Goal: Information Seeking & Learning: Learn about a topic

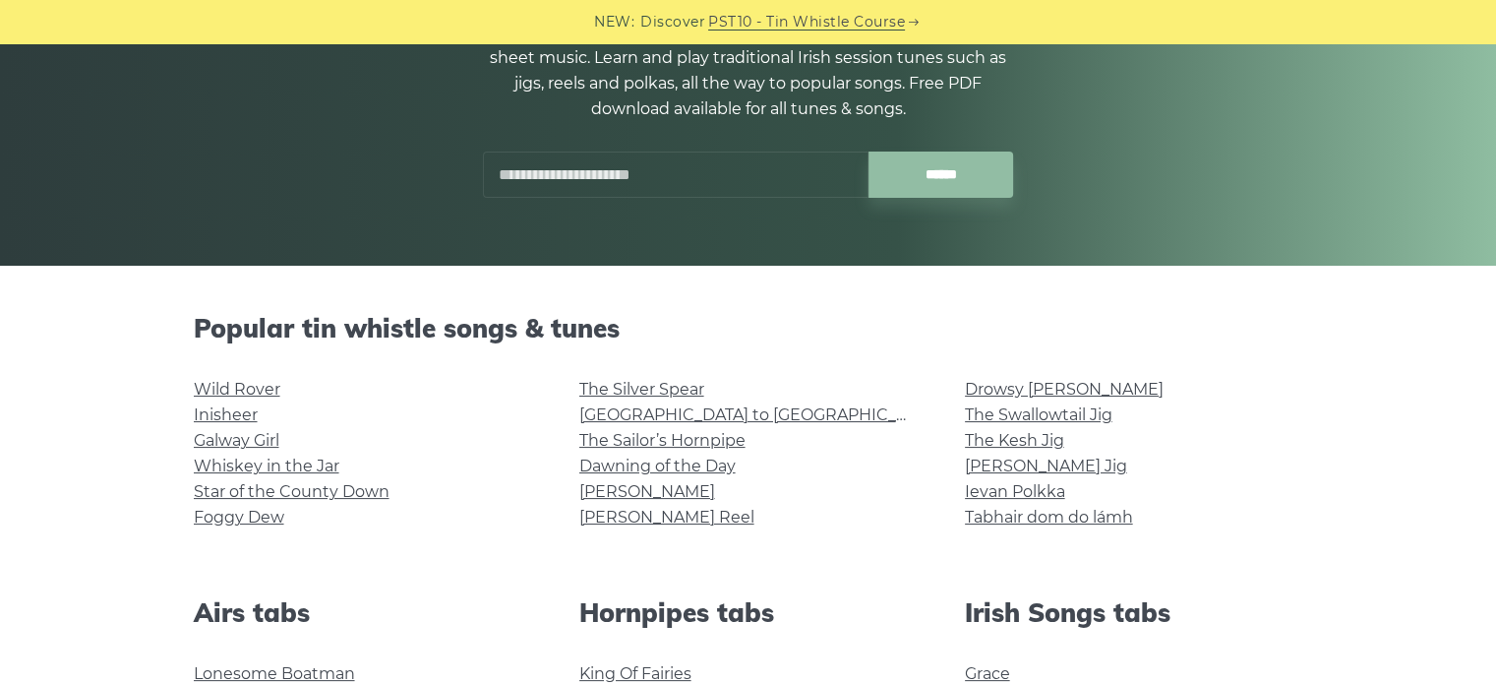
scroll to position [397, 0]
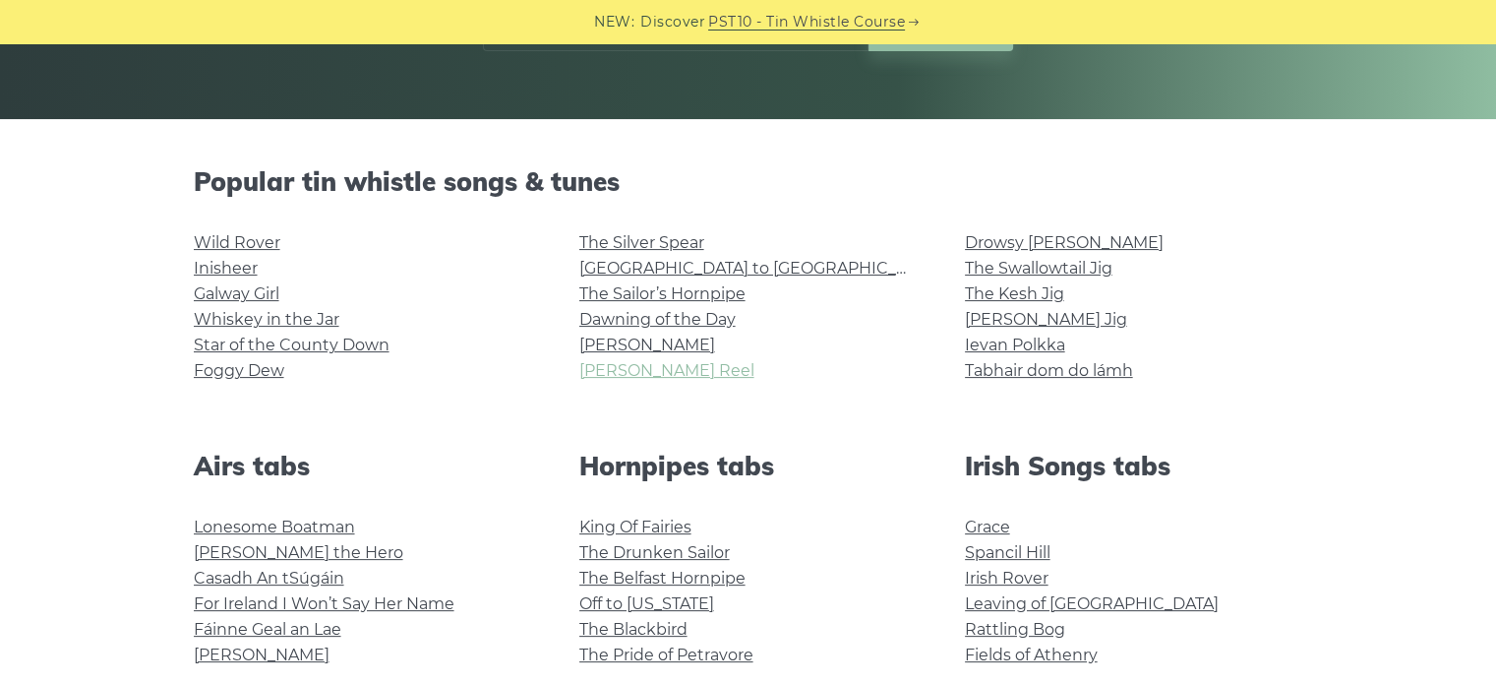
click at [643, 375] on link "[PERSON_NAME] Reel" at bounding box center [666, 370] width 175 height 19
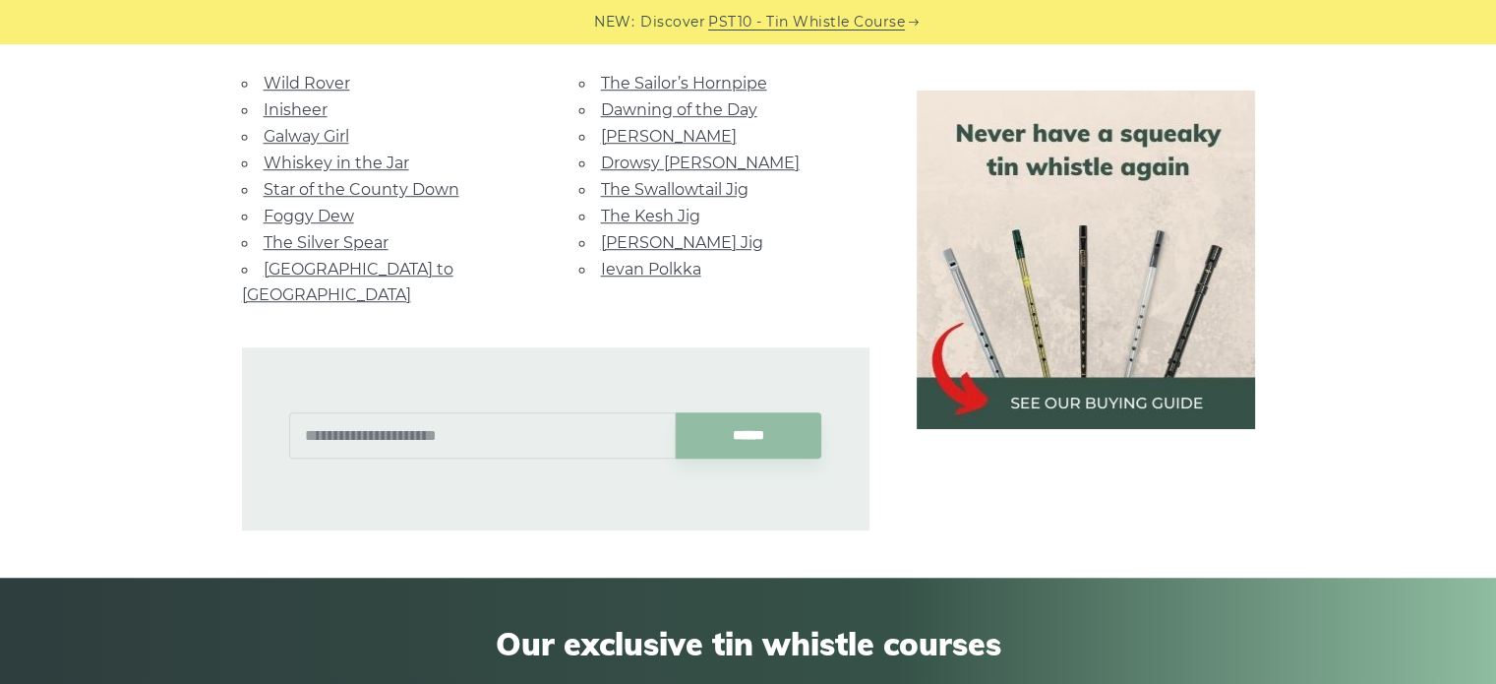
scroll to position [1402, 0]
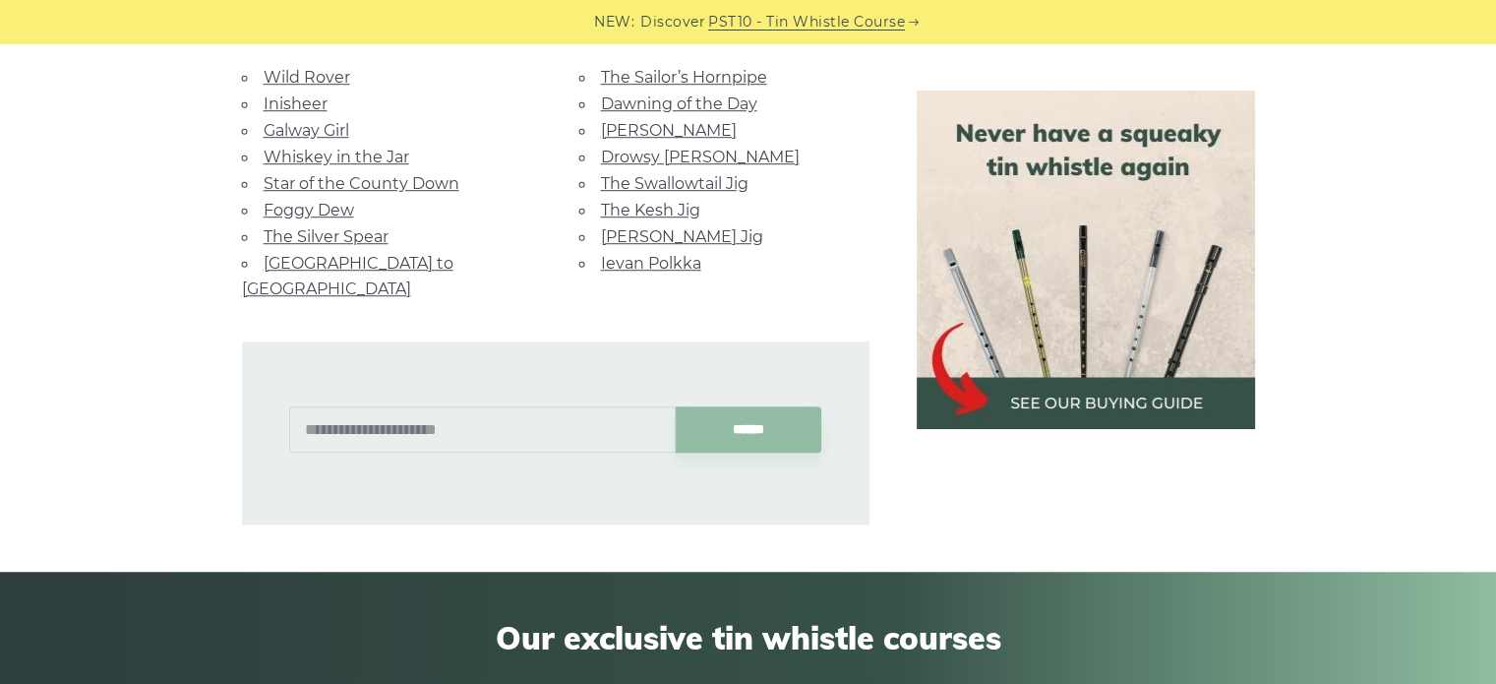
click at [308, 125] on link "Galway Girl" at bounding box center [307, 130] width 86 height 19
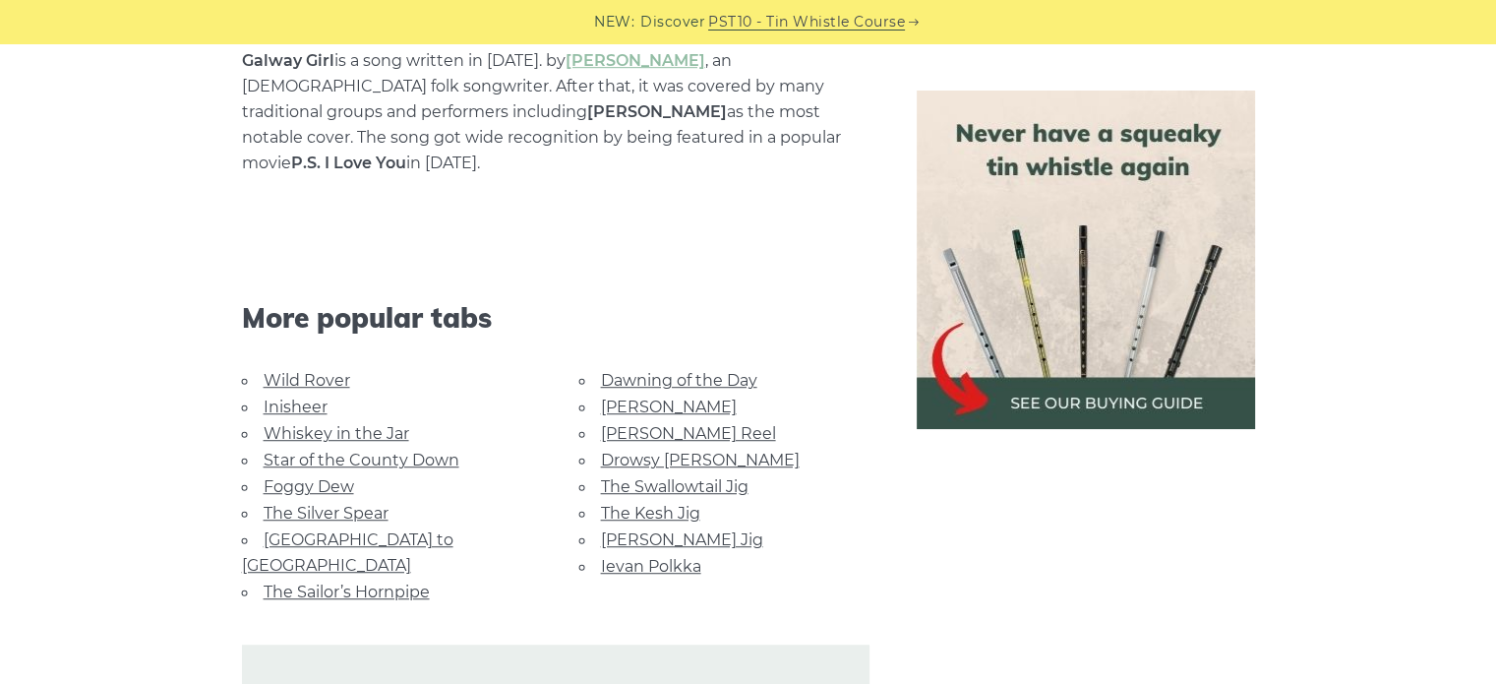
scroll to position [1219, 0]
click at [418, 527] on link "[GEOGRAPHIC_DATA] to [GEOGRAPHIC_DATA]" at bounding box center [347, 549] width 211 height 44
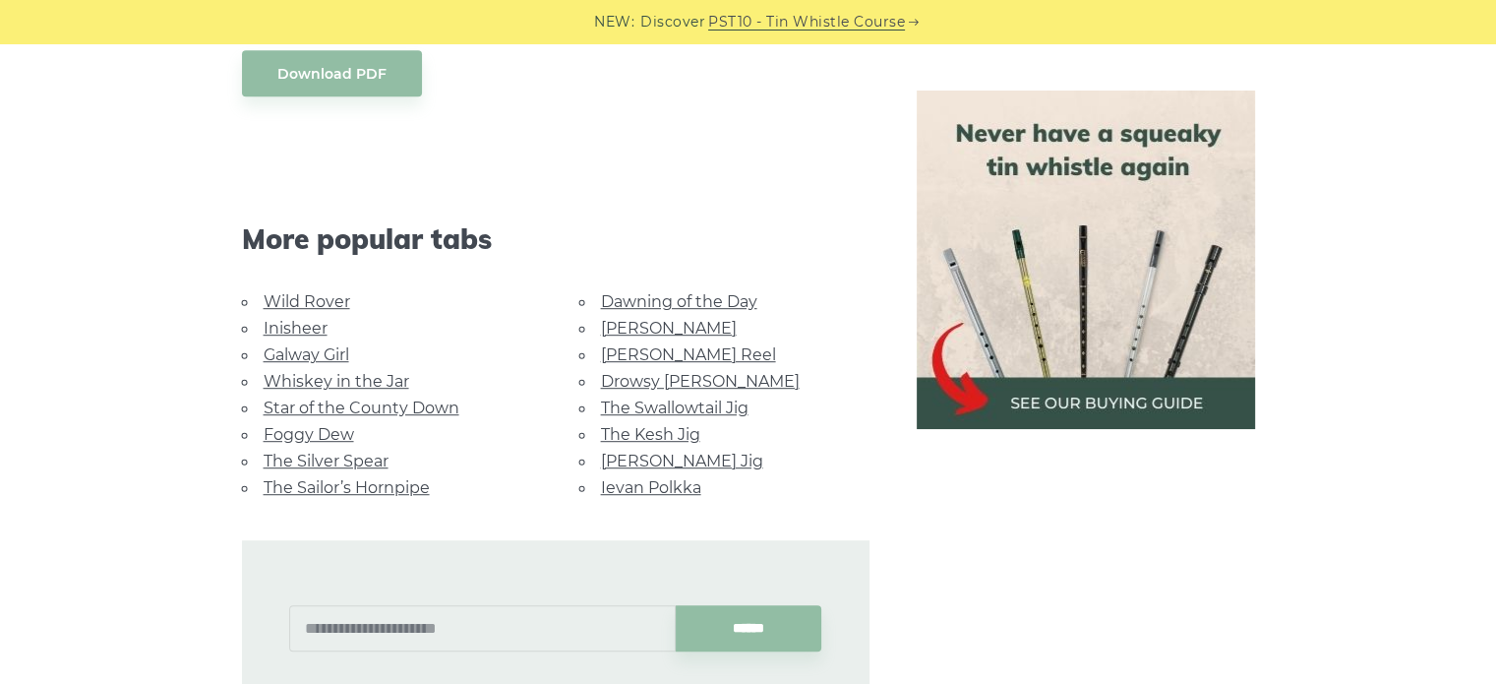
scroll to position [1050, 0]
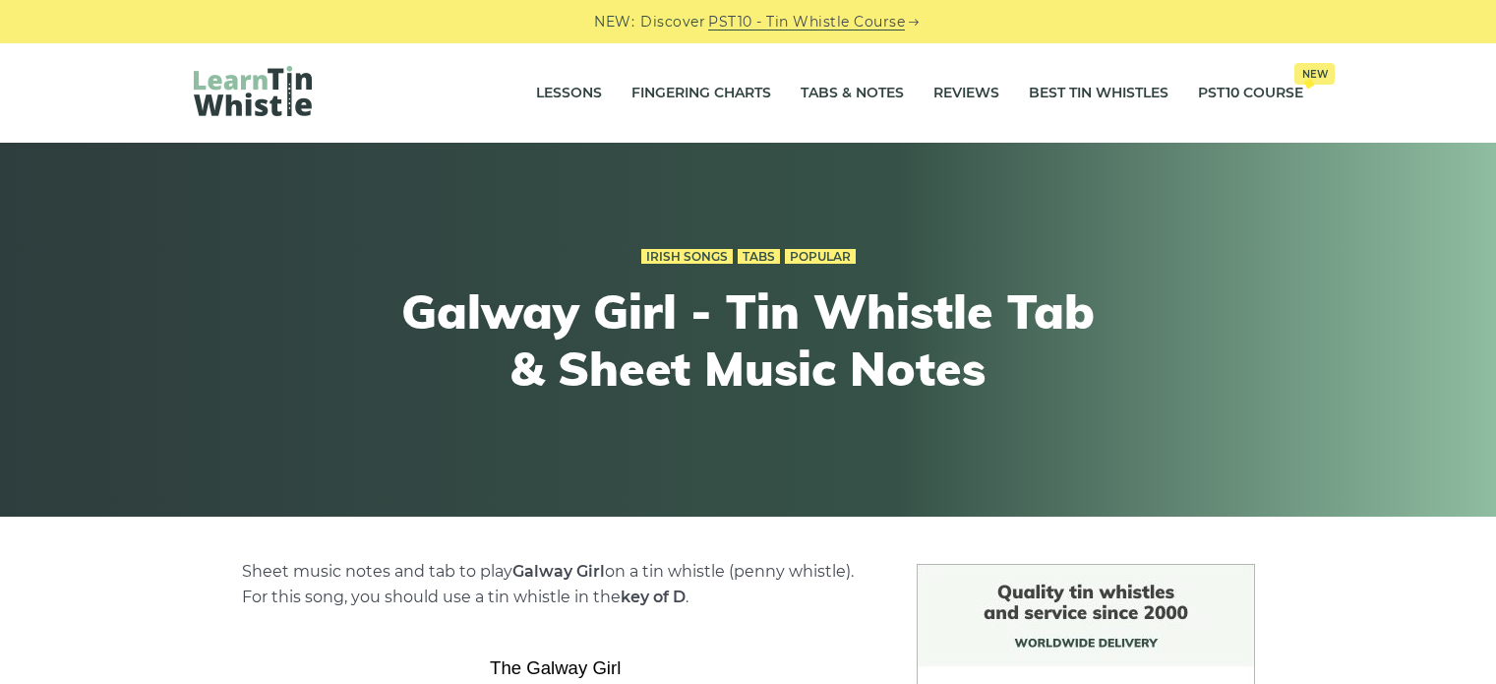
scroll to position [1219, 0]
